Goal: Check status: Check status

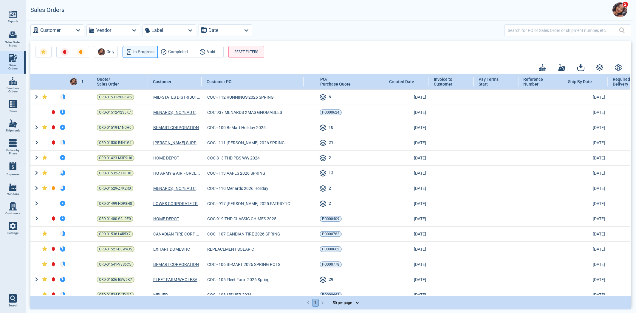
select select "50"
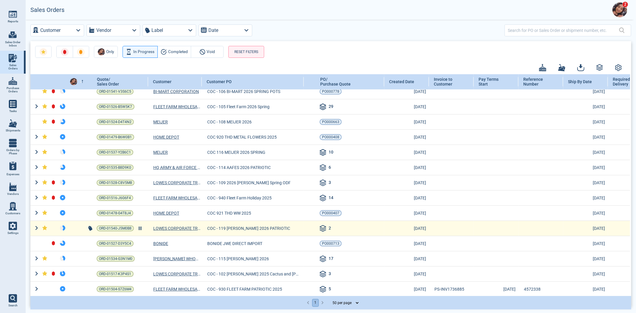
scroll to position [232, 0]
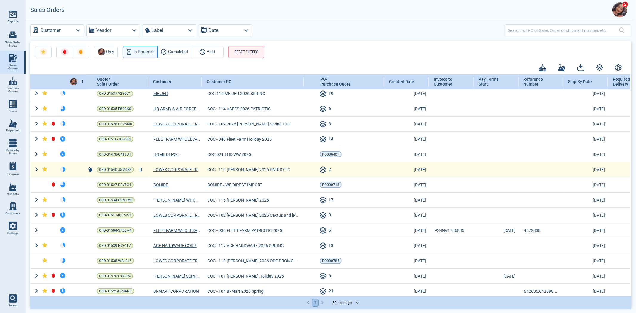
click at [128, 173] on td "ORD-01540-J5M0B8" at bounding box center [117, 169] width 61 height 15
click at [127, 172] on span "ORD-01540-J5M0B8" at bounding box center [115, 170] width 33 height 6
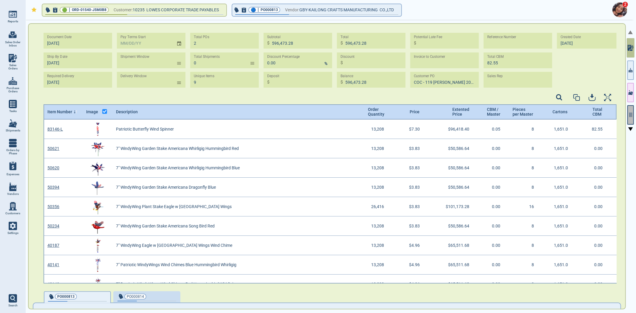
scroll to position [162, 572]
click at [628, 112] on button "button" at bounding box center [631, 114] width 7 height 19
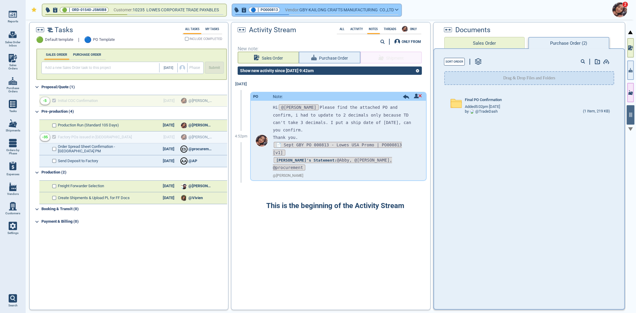
click at [323, 13] on button "🔵 | PO000813 Vendor: GBY-KAILONG CRAFTS MANUFACTURING CO.,LTD" at bounding box center [316, 10] width 169 height 12
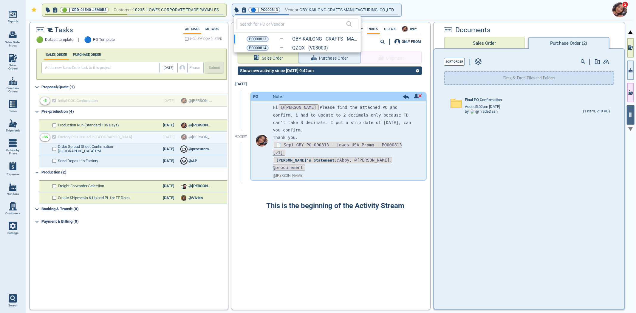
select select "50"
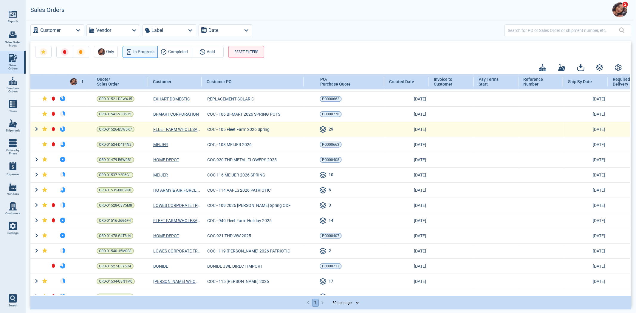
scroll to position [166, 0]
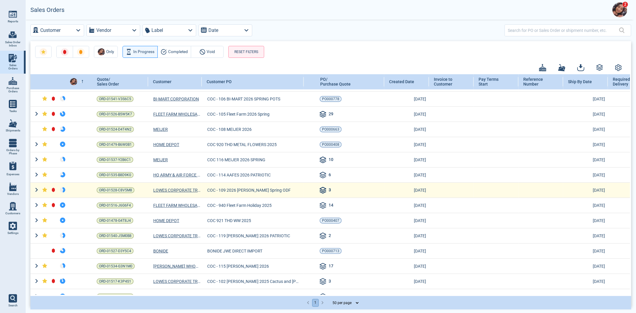
click at [326, 191] on icon at bounding box center [323, 190] width 6 height 1
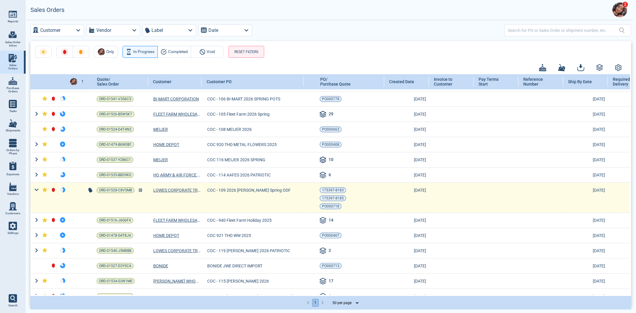
click at [126, 186] on td "ORD-01528-C8V5M8" at bounding box center [117, 198] width 61 height 30
click at [123, 190] on span "ORD-01528-C8V5M8" at bounding box center [115, 190] width 33 height 6
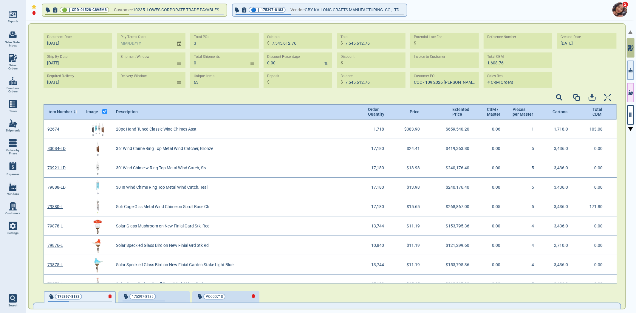
scroll to position [162, 572]
click at [636, 116] on div "🟢 | ORD-01528-C8V5M8 Customer: 10235 LOWES CORPORATE TRADE PAYABLES 🔵 | 175397-…" at bounding box center [331, 167] width 611 height 294
click at [635, 115] on div at bounding box center [631, 167] width 8 height 295
click at [635, 114] on div at bounding box center [631, 167] width 8 height 295
click at [634, 113] on div at bounding box center [631, 167] width 8 height 295
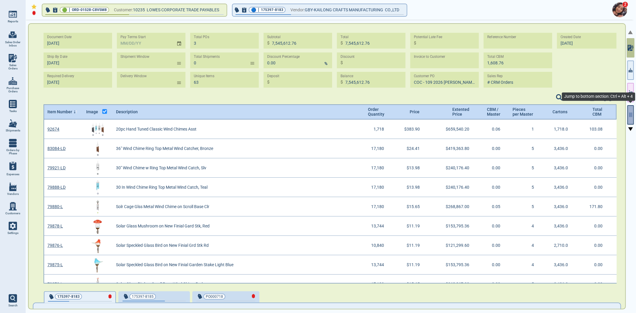
click at [630, 115] on icon "button" at bounding box center [630, 114] width 5 height 5
